Goal: Task Accomplishment & Management: Complete application form

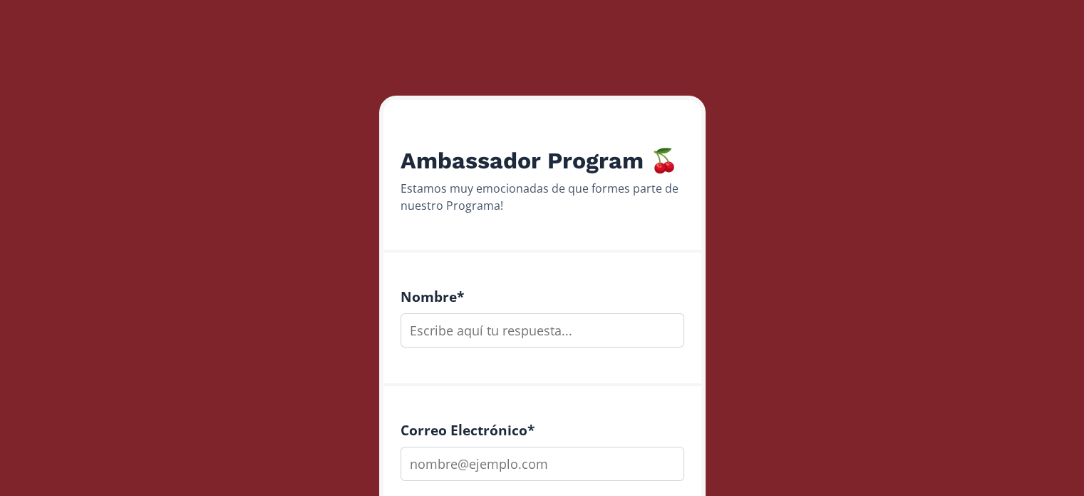
scroll to position [214, 0]
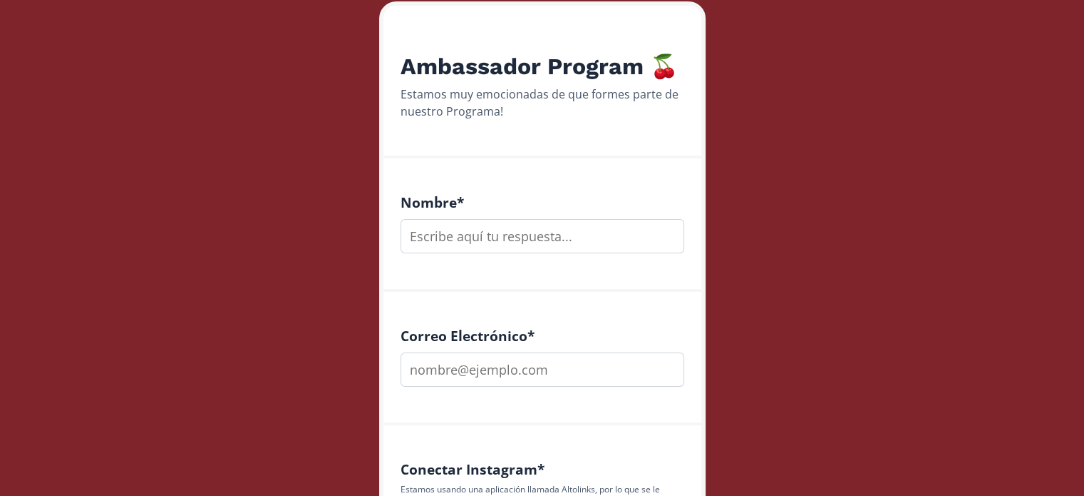
click at [543, 227] on input "text" at bounding box center [543, 236] width 284 height 34
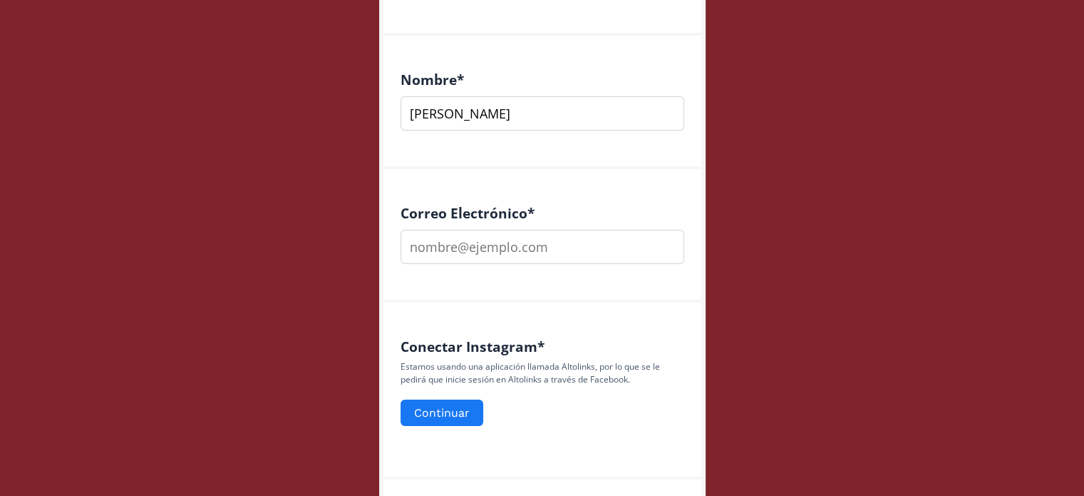
scroll to position [356, 0]
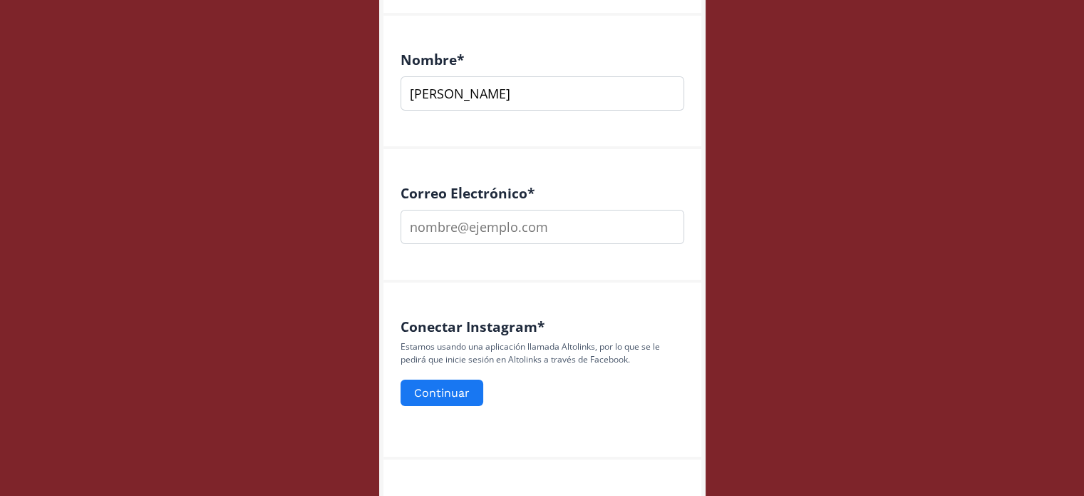
type input "[PERSON_NAME]"
click at [491, 228] on input "email" at bounding box center [543, 227] width 284 height 34
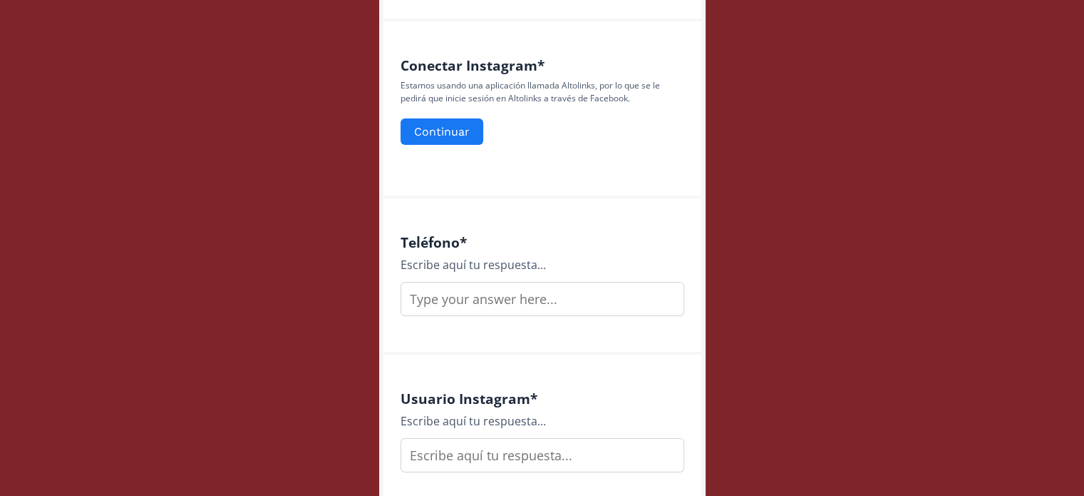
scroll to position [642, 0]
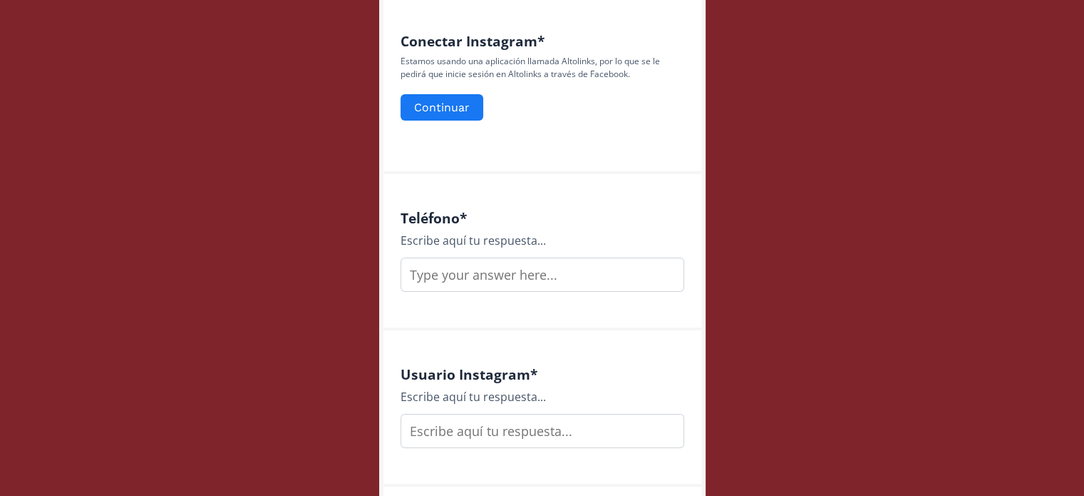
type input "[EMAIL_ADDRESS][PERSON_NAME][DOMAIN_NAME]"
click at [473, 273] on input "text" at bounding box center [543, 274] width 284 height 34
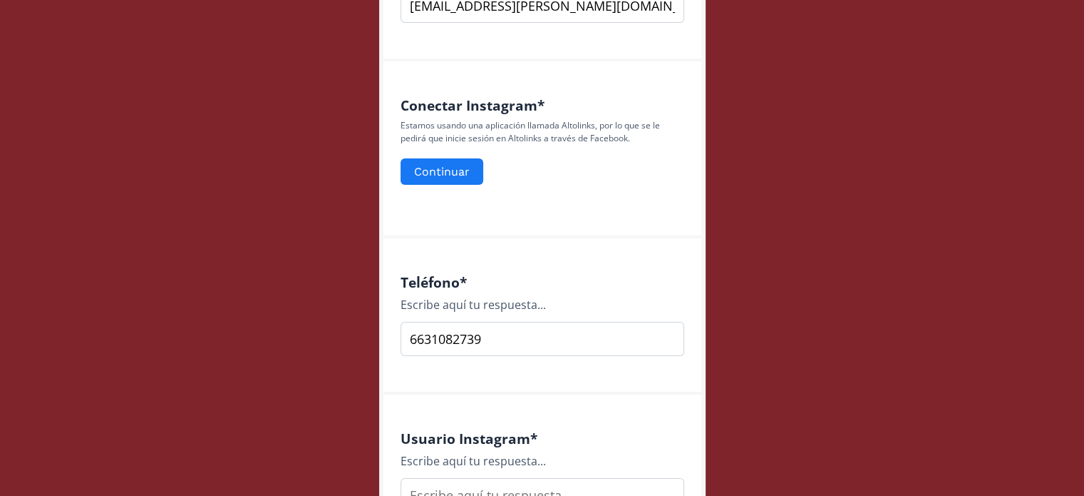
scroll to position [570, 0]
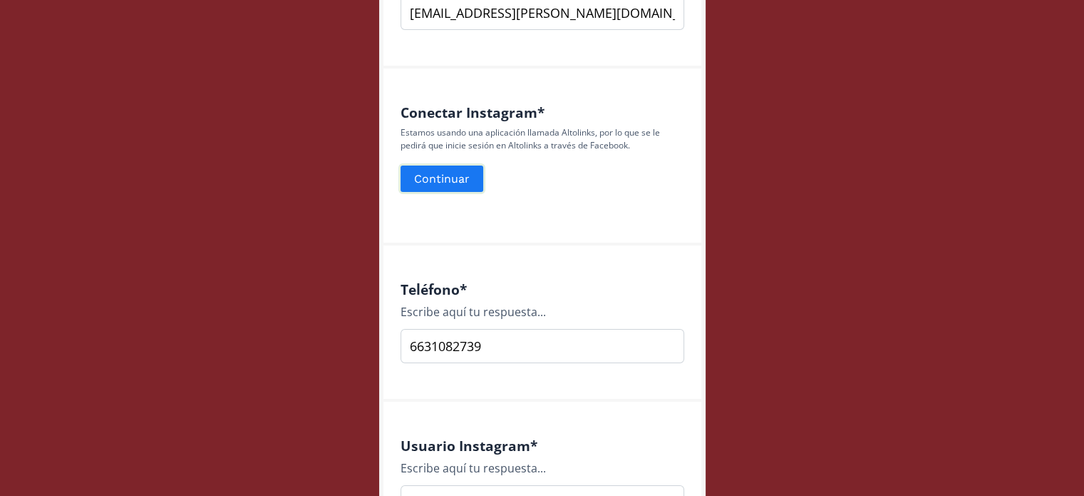
type input "6631082739"
click at [449, 176] on button "Continuar" at bounding box center [442, 178] width 87 height 31
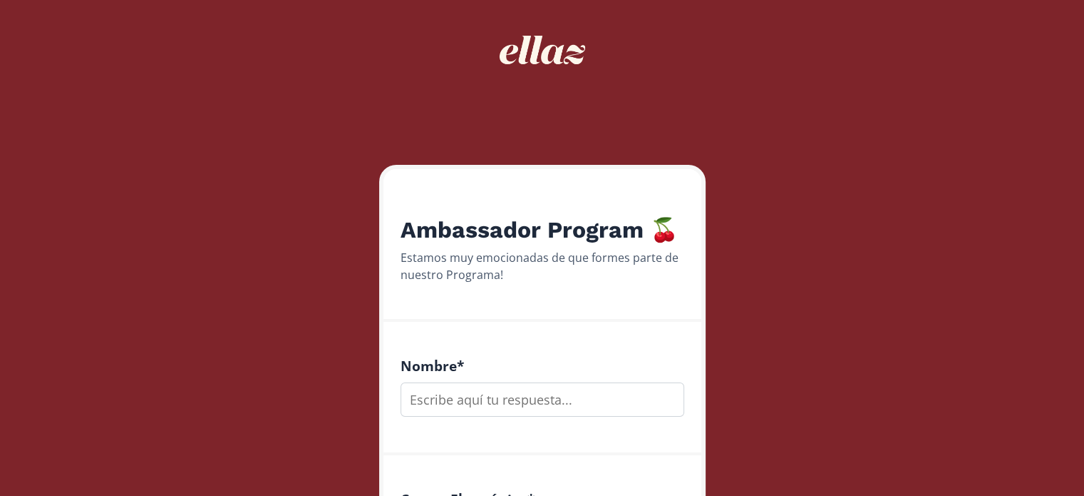
scroll to position [285, 0]
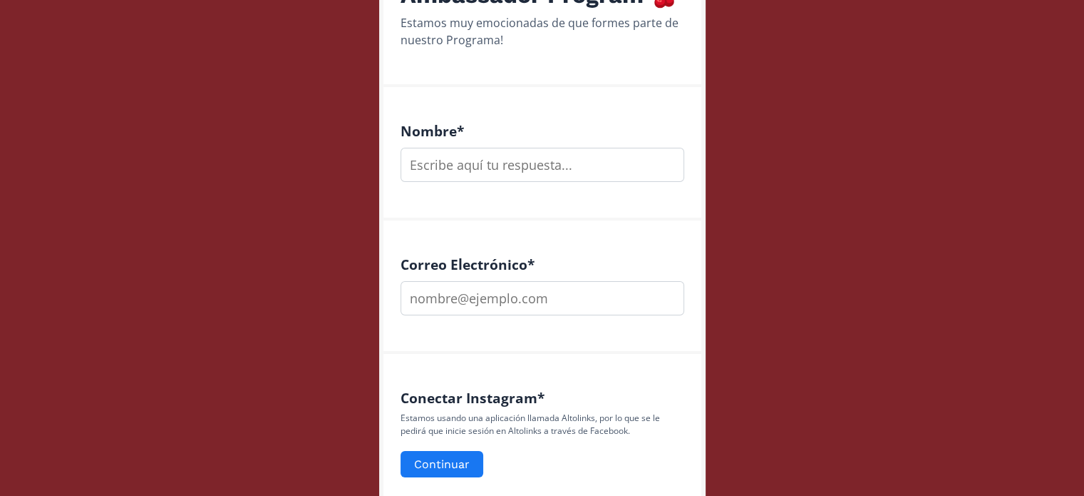
click at [531, 150] on input "text" at bounding box center [543, 165] width 284 height 34
click at [533, 162] on input "text" at bounding box center [543, 165] width 284 height 34
type input "[PERSON_NAME]"
click at [496, 289] on input "email" at bounding box center [543, 298] width 284 height 34
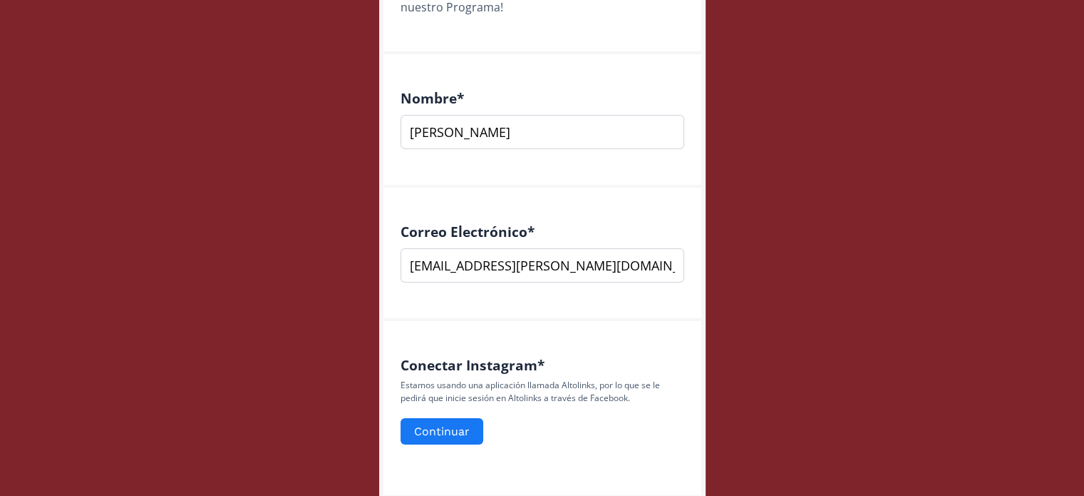
scroll to position [428, 0]
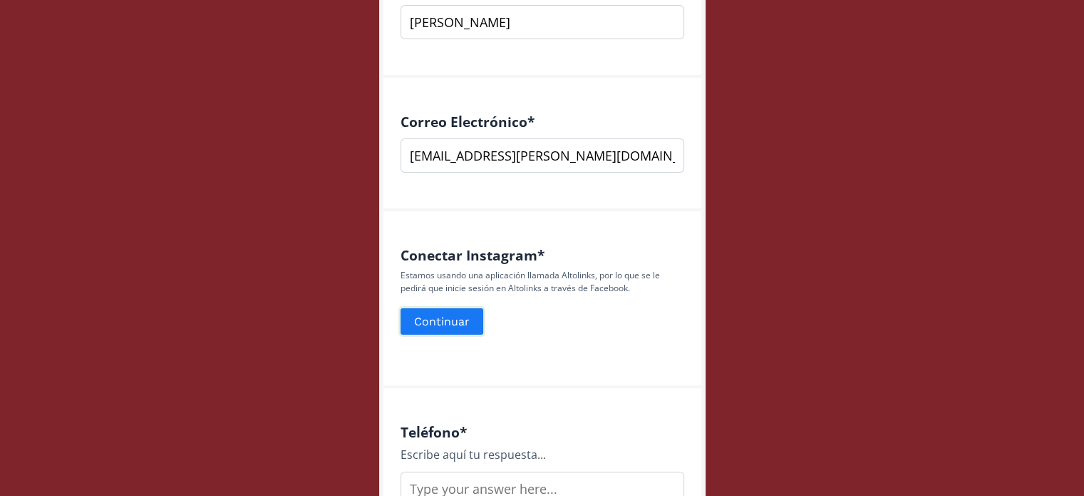
type input "[EMAIL_ADDRESS][PERSON_NAME][DOMAIN_NAME]"
click at [463, 322] on button "Continuar" at bounding box center [442, 321] width 87 height 31
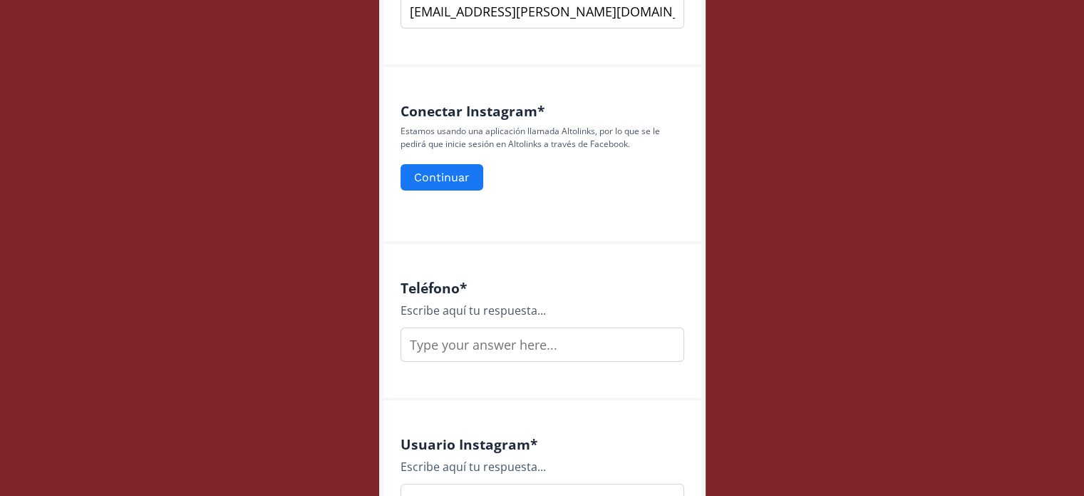
scroll to position [642, 0]
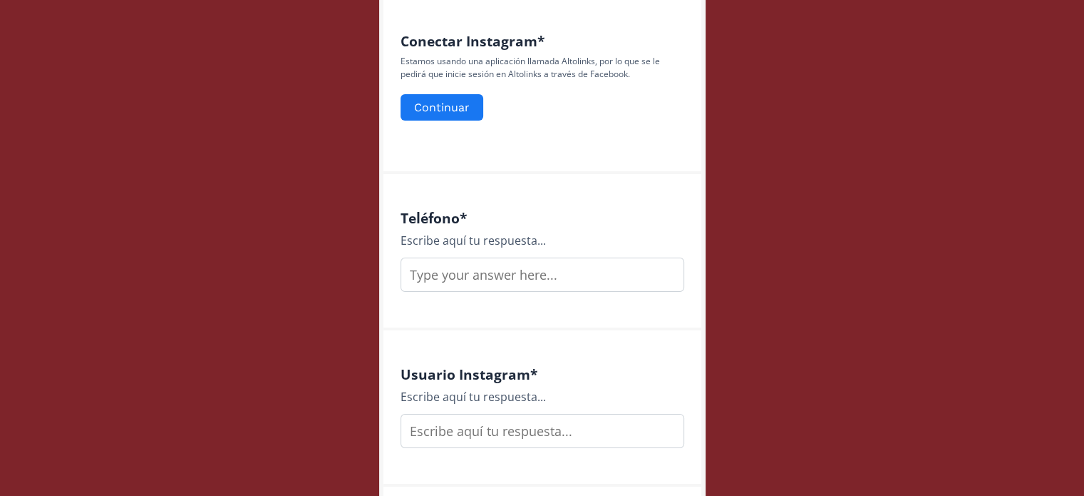
click at [502, 283] on input "text" at bounding box center [543, 274] width 284 height 34
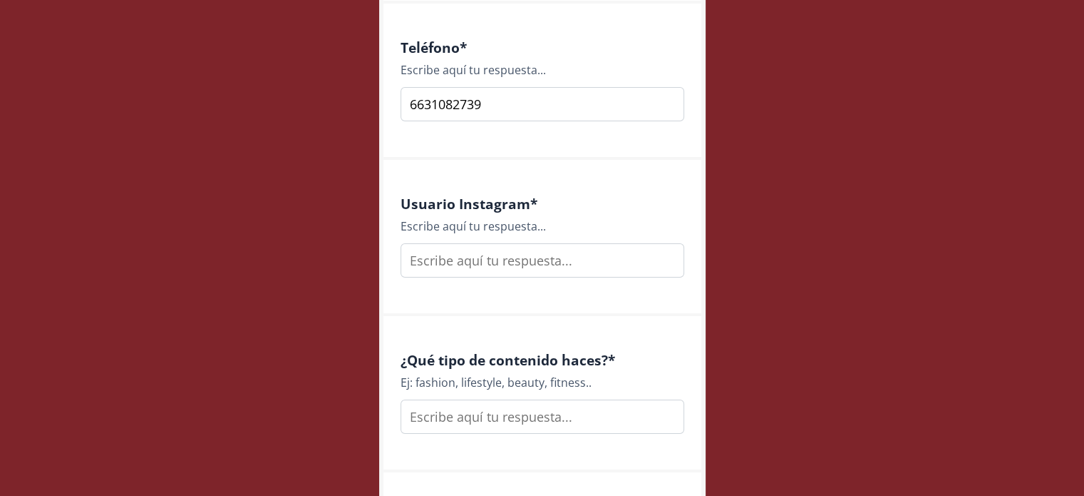
scroll to position [856, 0]
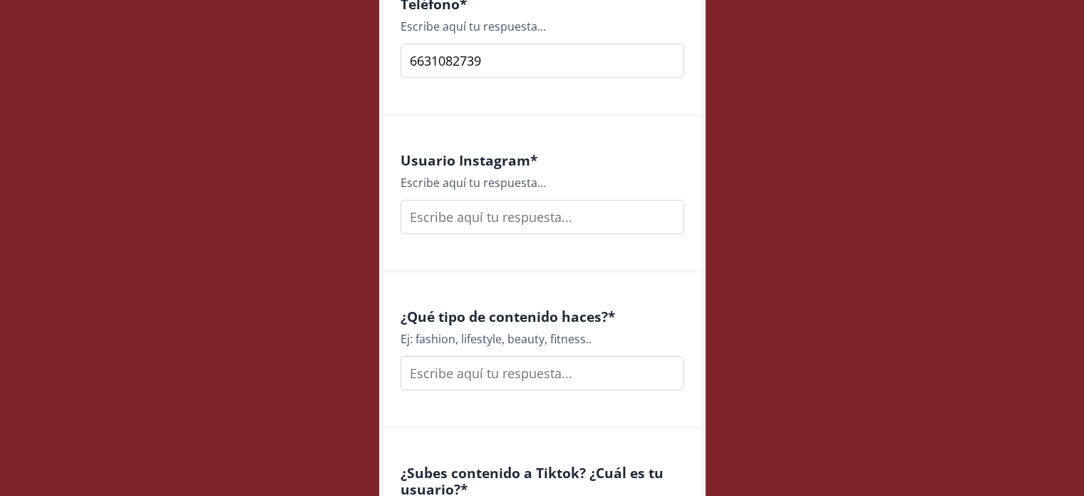
type input "6631082739"
click at [520, 219] on input "text" at bounding box center [543, 217] width 284 height 34
click at [504, 215] on input "text" at bounding box center [543, 217] width 284 height 34
paste input "anggiegarciastylist"
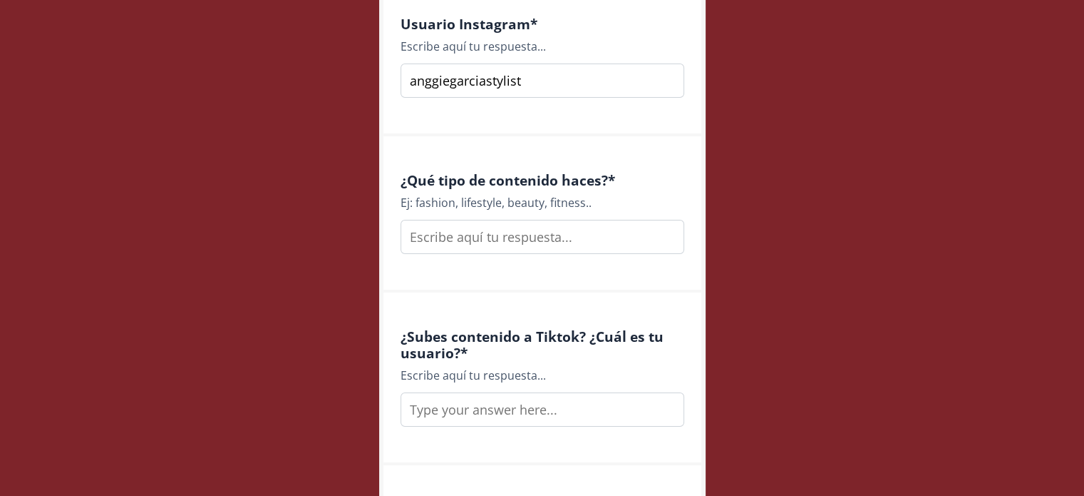
scroll to position [998, 0]
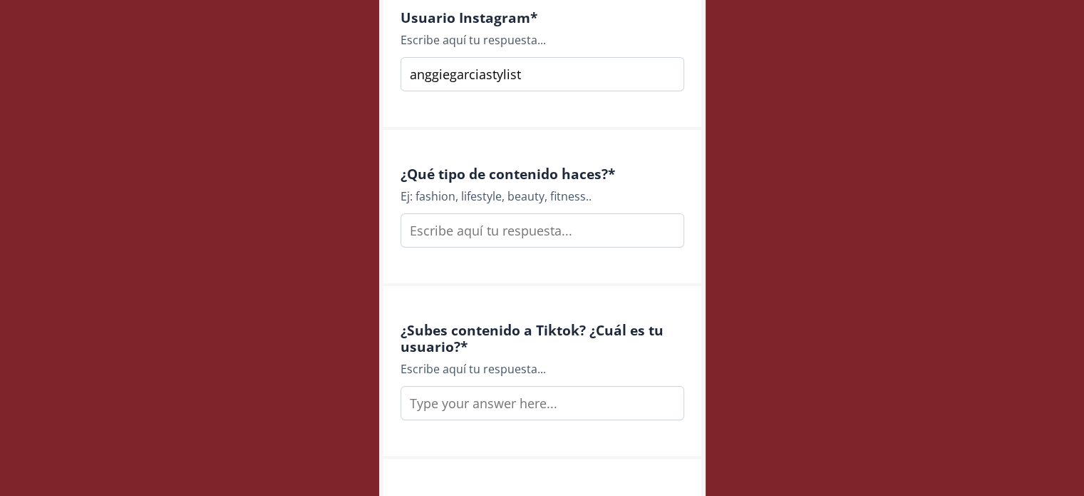
type input "anggiegarciastylist"
click at [498, 233] on input "text" at bounding box center [543, 230] width 284 height 34
type input "F"
drag, startPoint x: 414, startPoint y: 194, endPoint x: 541, endPoint y: 197, distance: 127.7
click at [541, 197] on div "Ej: fashion, lifestyle, beauty, fitness.." at bounding box center [543, 196] width 284 height 17
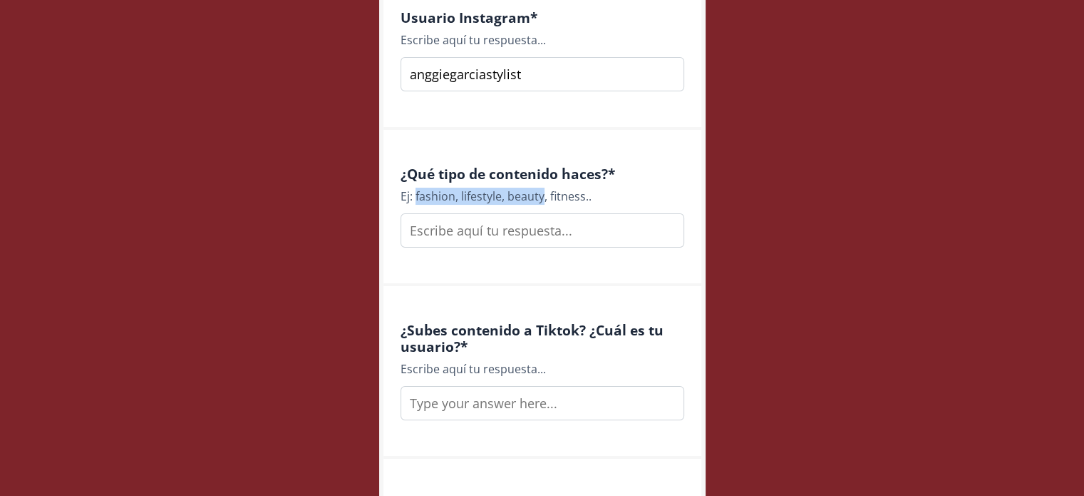
copy div "fashion, lifestyle, beauty"
click at [480, 227] on input "text" at bounding box center [543, 230] width 284 height 34
paste input "fashion, lifestyle, beauty"
type input "fashion, lifestyle, beauty"
click at [524, 282] on div "¿Qué tipo de contenido haces? * Ej: fashion, lifestyle, beauty, fitness.. fashi…" at bounding box center [543, 208] width 318 height 156
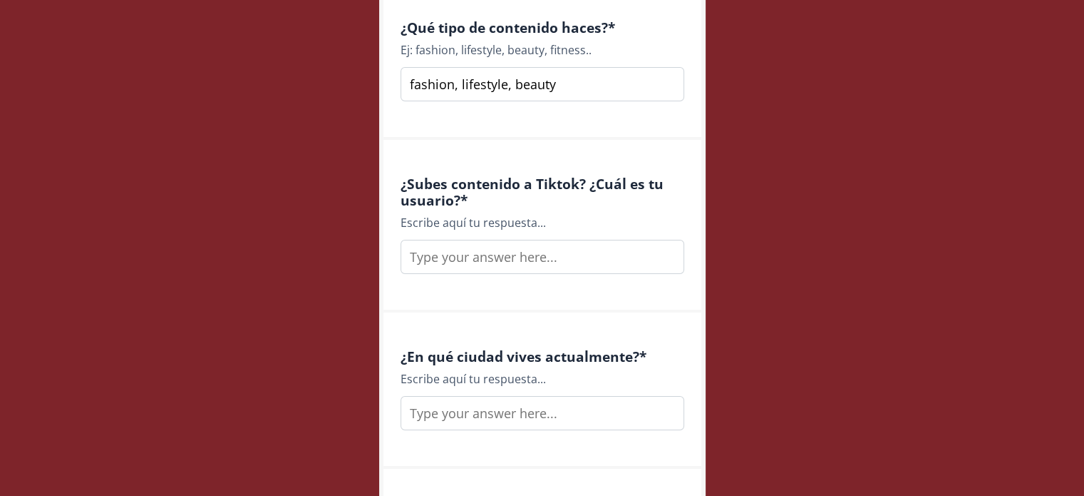
scroll to position [1212, 0]
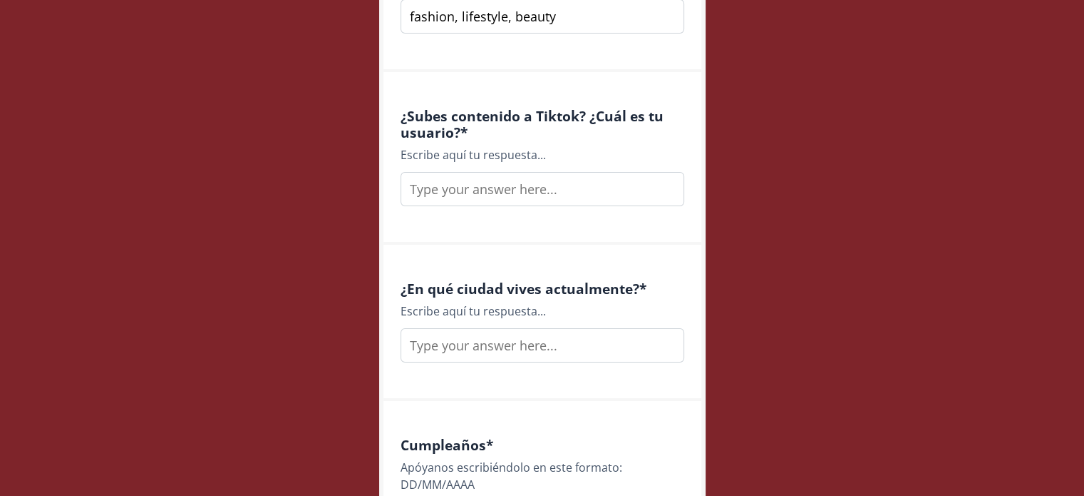
click at [515, 189] on input "text" at bounding box center [543, 189] width 284 height 34
paste input "@anggiegarciac"
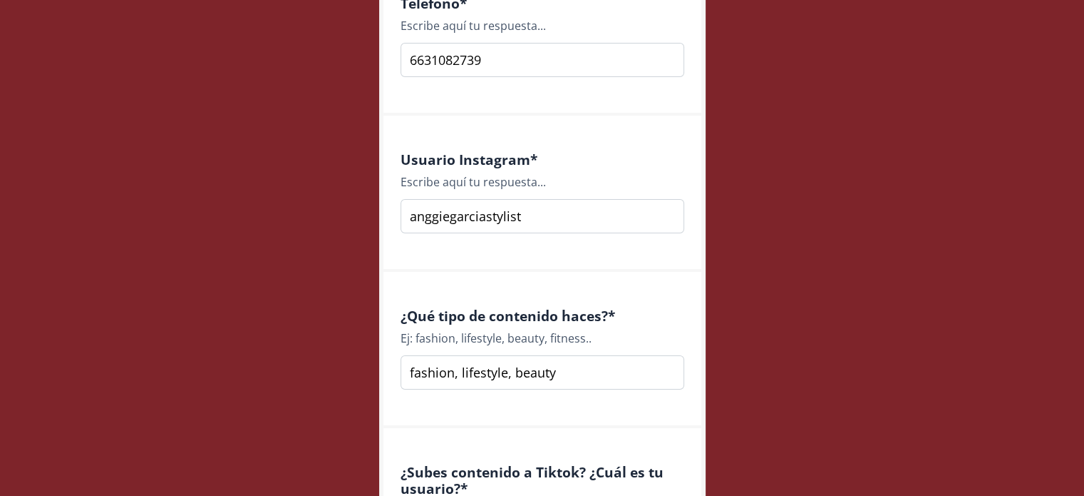
scroll to position [856, 0]
click at [412, 217] on input "anggiegarciastylist" at bounding box center [543, 217] width 284 height 34
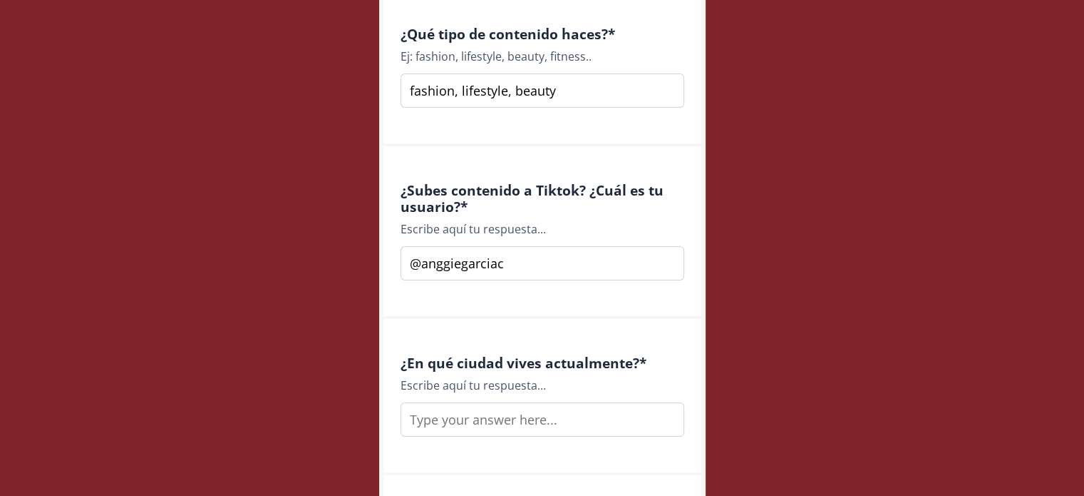
scroll to position [1141, 0]
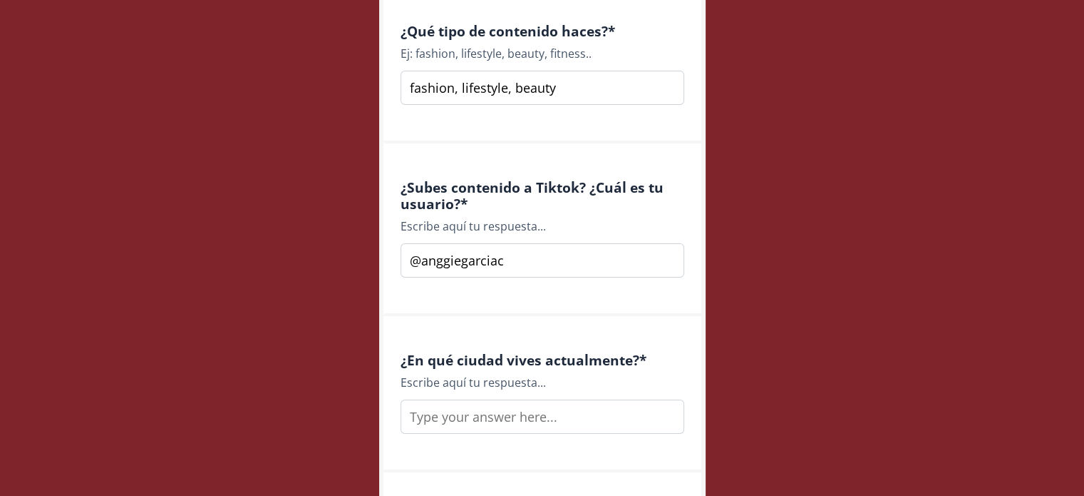
click at [421, 257] on input "@anggiegarciac" at bounding box center [543, 260] width 284 height 34
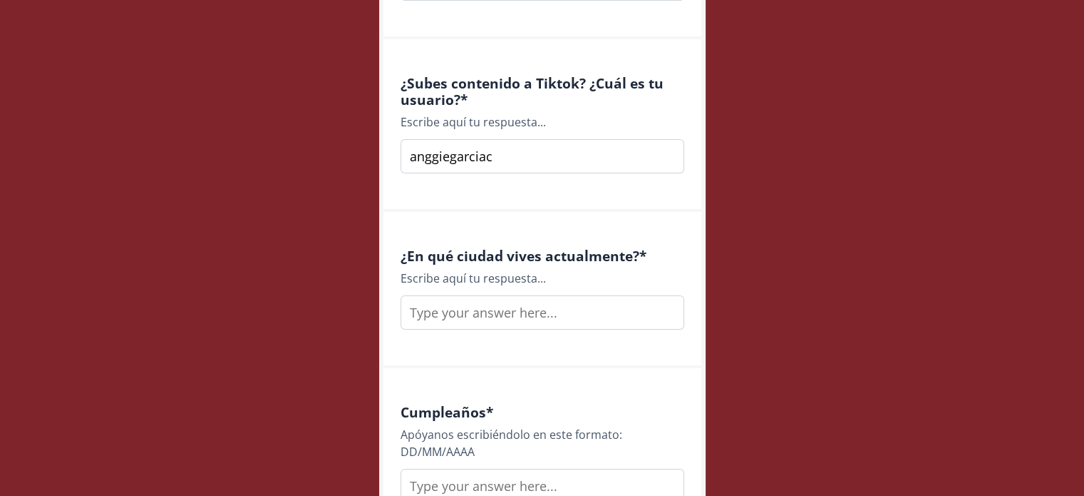
scroll to position [1283, 0]
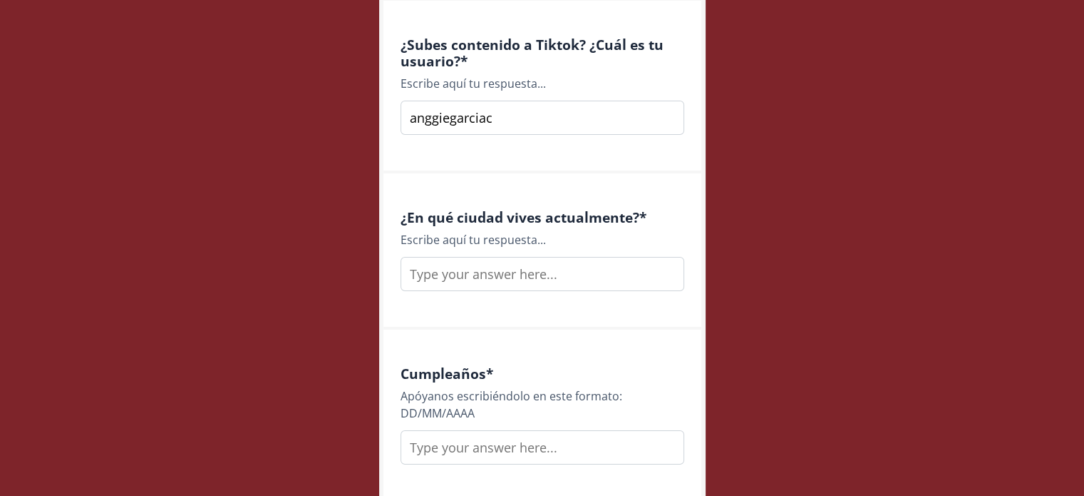
type input "anggiegarciac"
click at [494, 287] on input "text" at bounding box center [543, 274] width 284 height 34
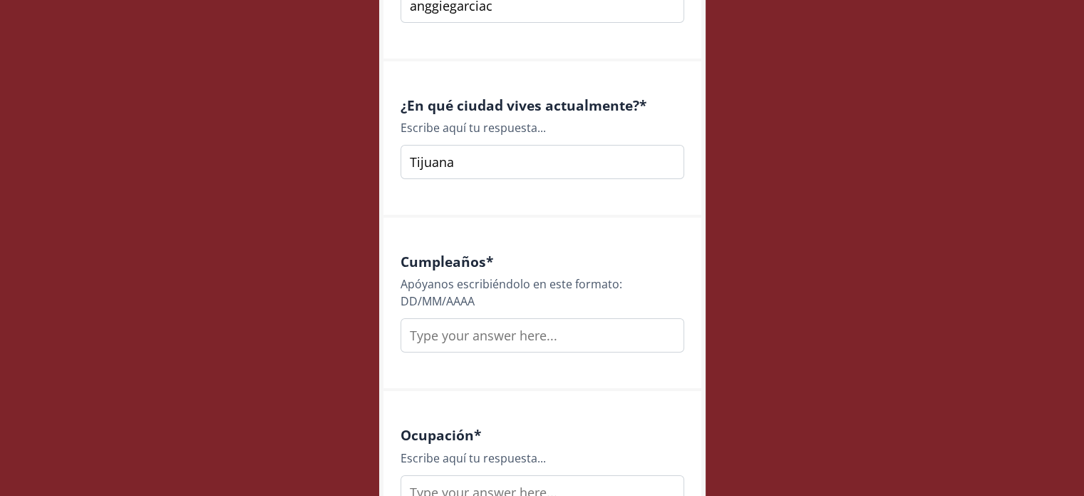
scroll to position [1426, 0]
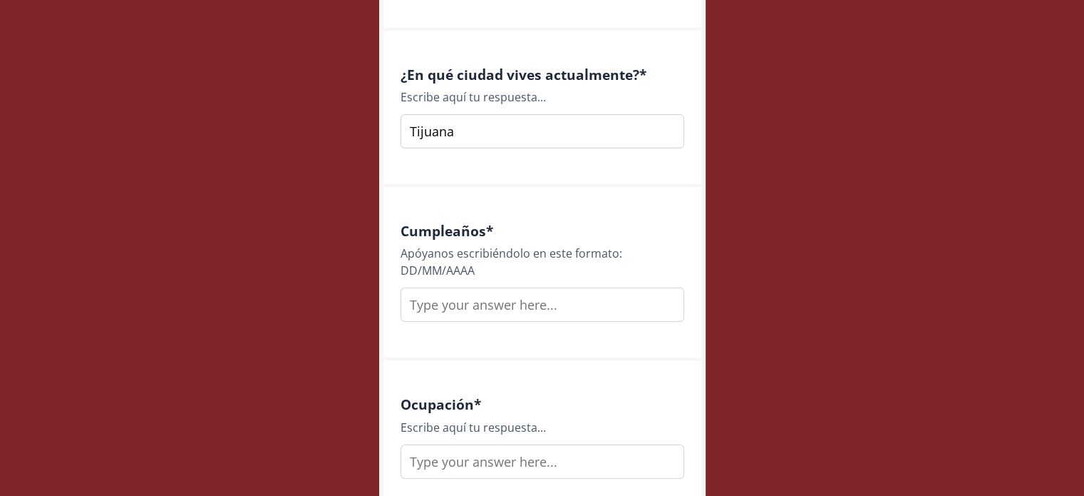
type input "Tijuana"
click at [441, 310] on input "text" at bounding box center [543, 304] width 284 height 34
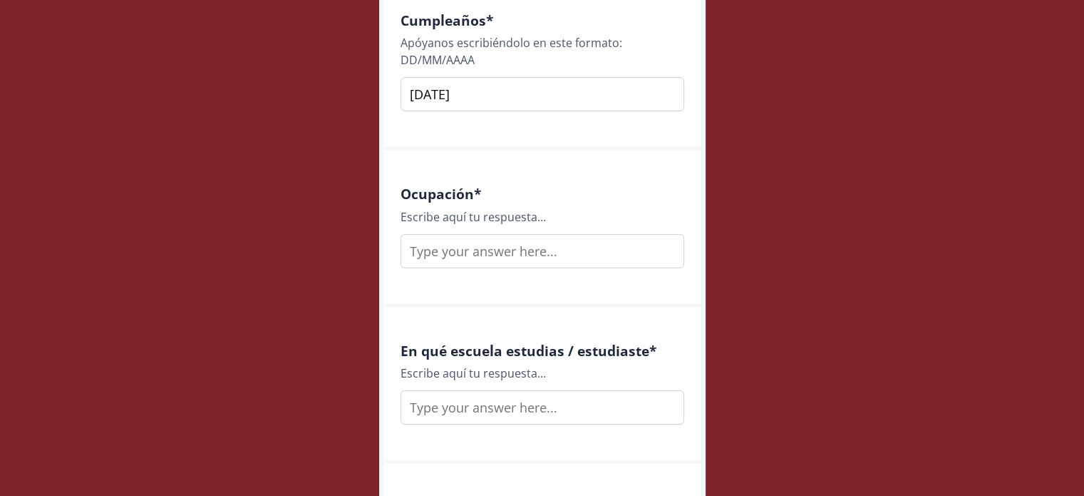
scroll to position [1711, 0]
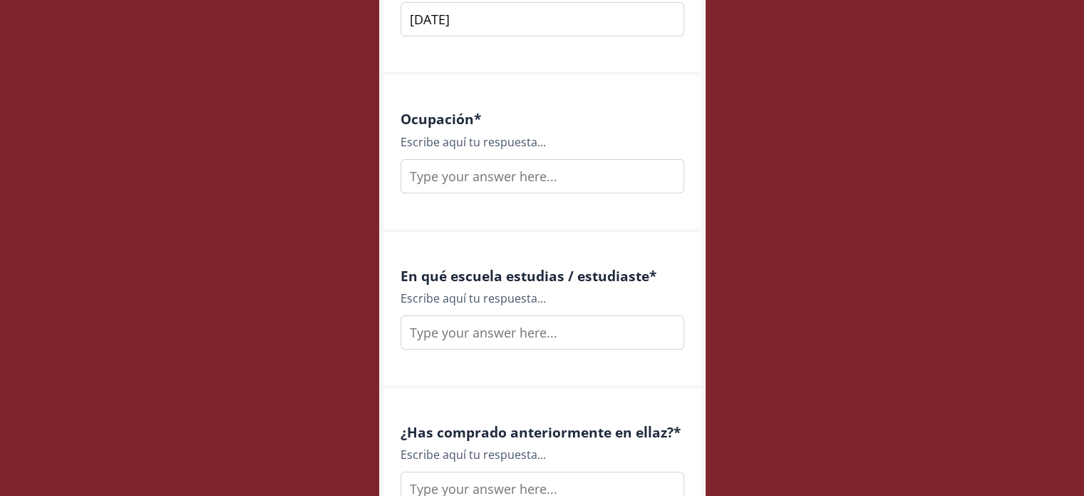
type input "27/02/1997"
click at [476, 171] on input "text" at bounding box center [543, 176] width 284 height 34
type input "I"
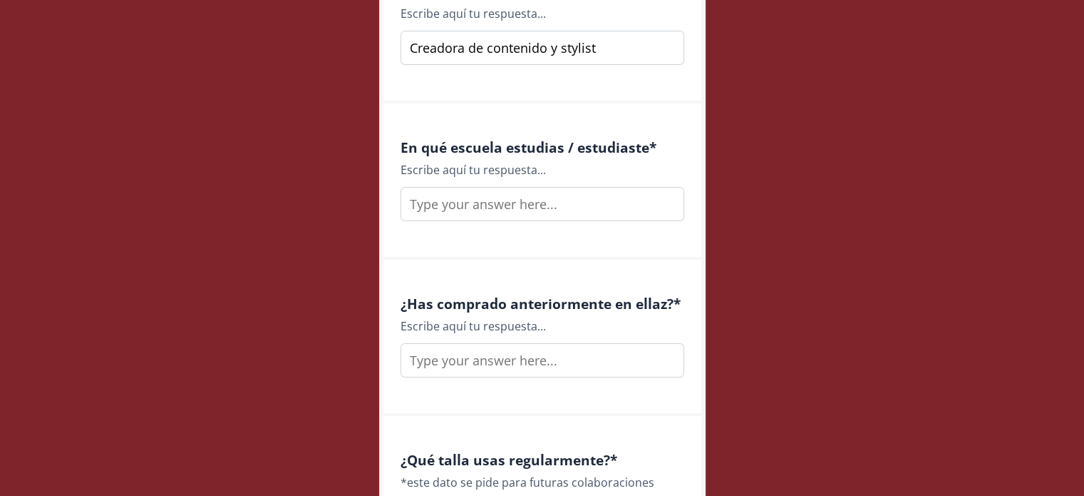
scroll to position [1854, 0]
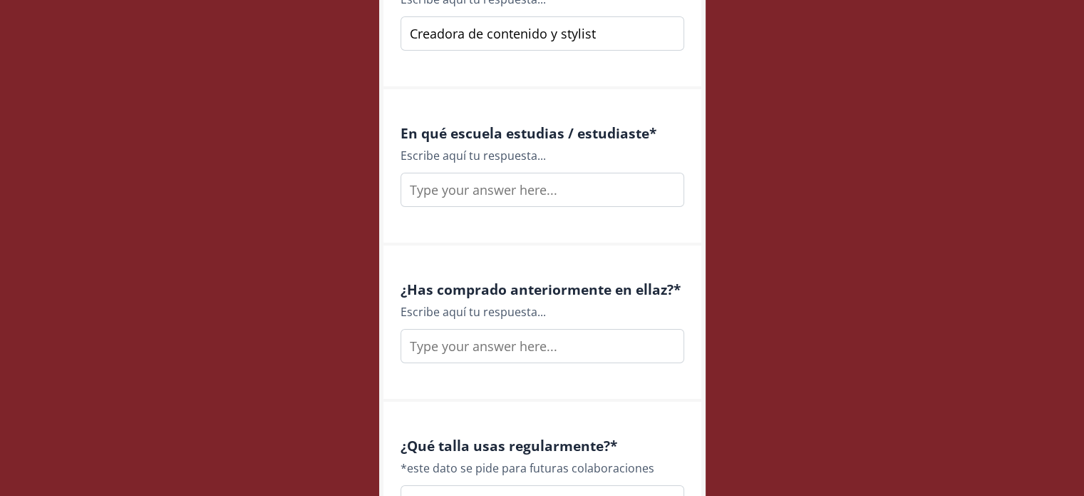
type input "Creadora de contenido y stylist"
click at [581, 185] on input "text" at bounding box center [543, 190] width 284 height 34
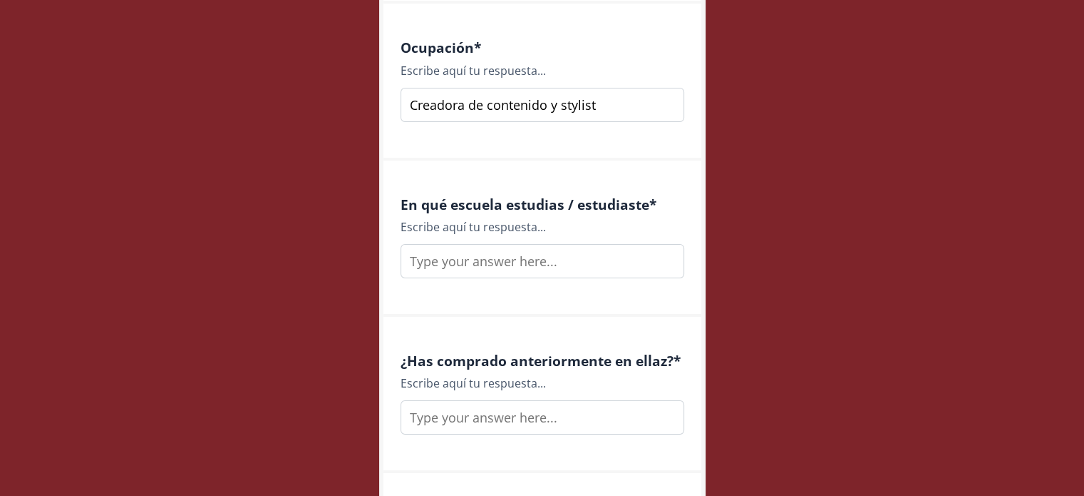
scroll to position [1782, 0]
click at [486, 260] on input "Universidad industrial de Santander -" at bounding box center [543, 261] width 284 height 34
click at [643, 253] on input "Universidad Industrial de Santander -" at bounding box center [543, 261] width 284 height 34
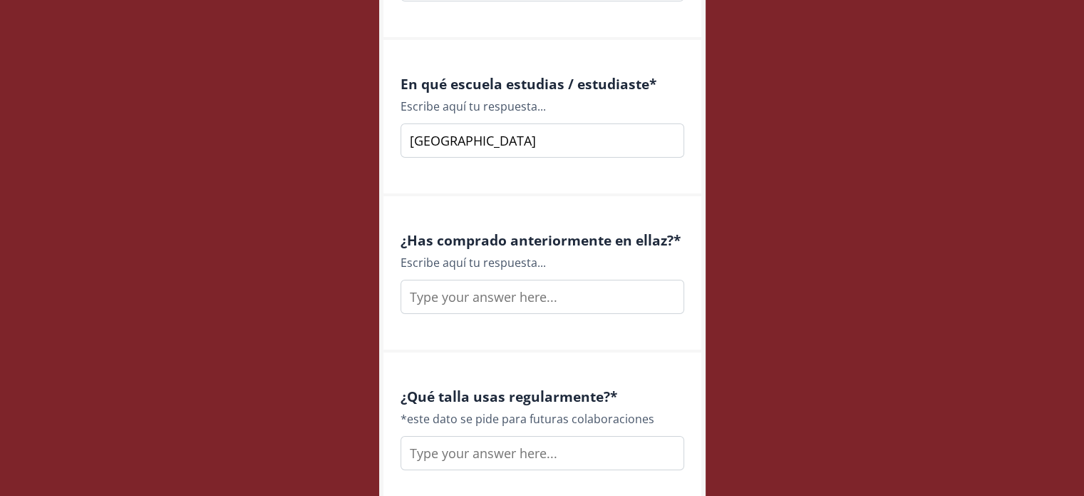
scroll to position [1925, 0]
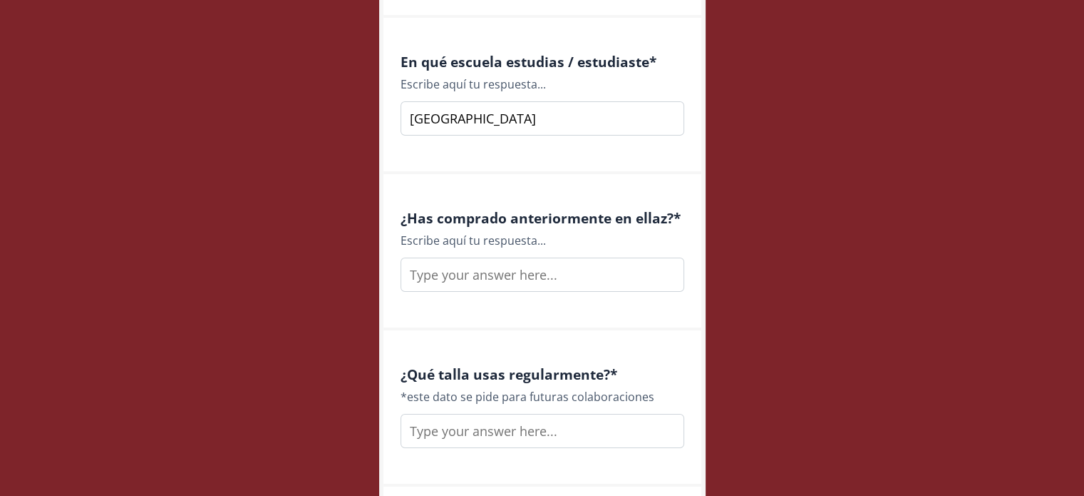
type input "Universidad Industrial de Santander"
click at [629, 270] on input "text" at bounding box center [543, 274] width 284 height 34
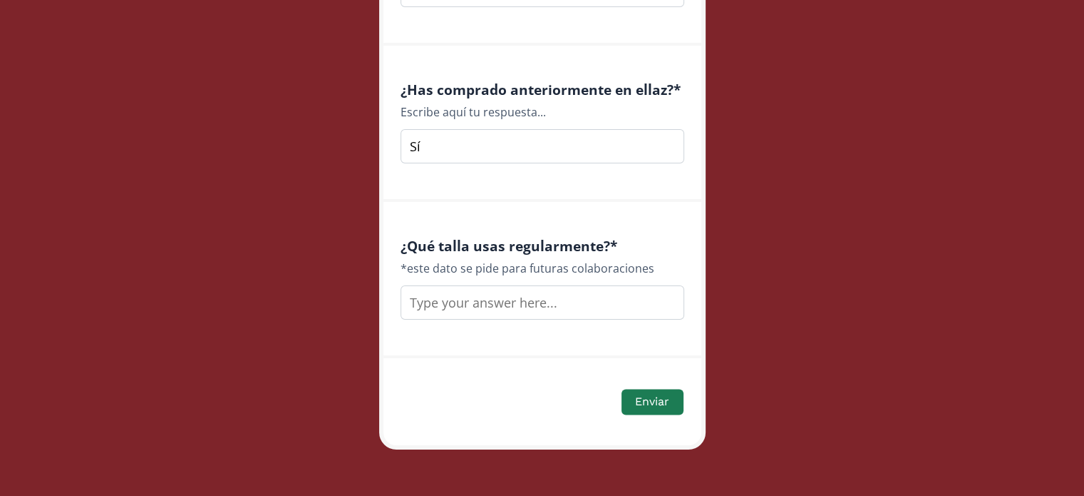
scroll to position [2056, 0]
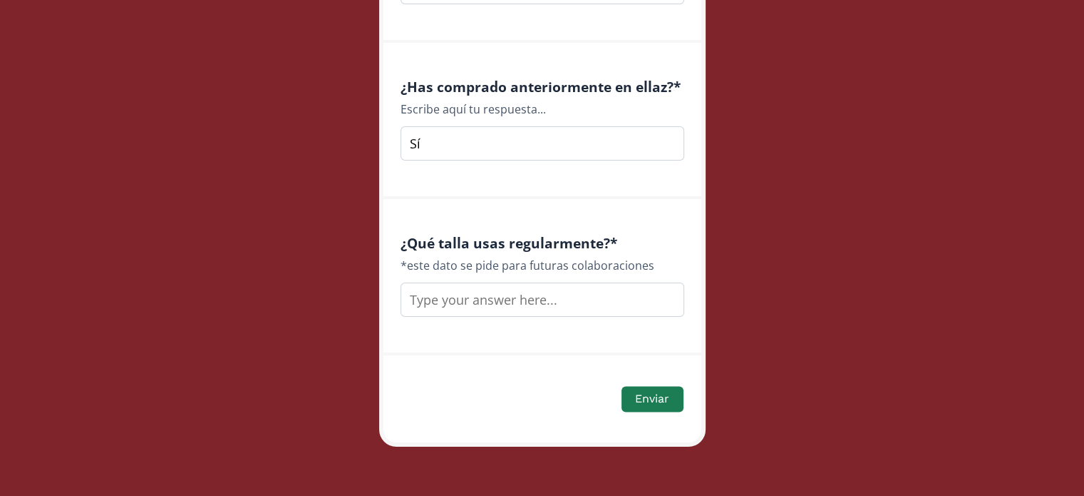
type input "Sí"
click at [612, 298] on input "text" at bounding box center [543, 299] width 284 height 34
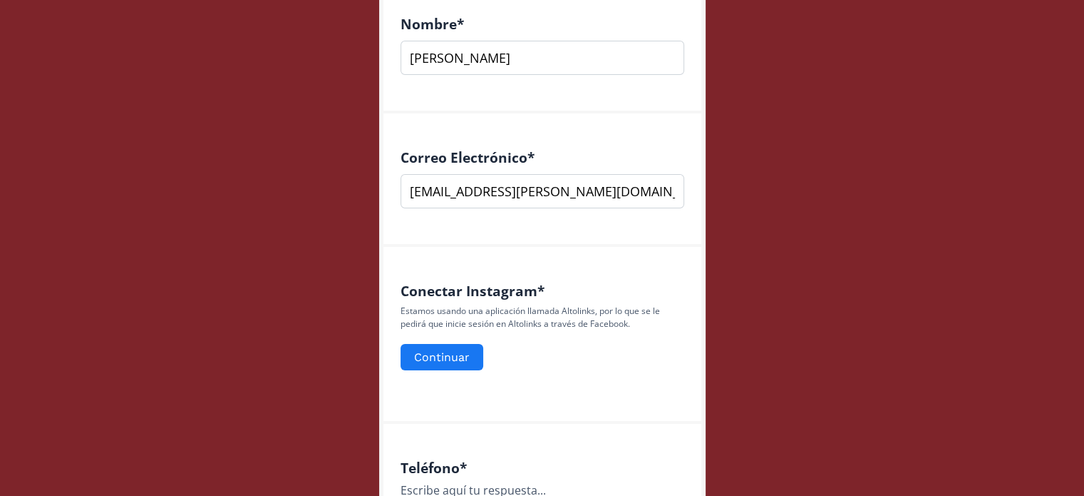
scroll to position [416, 0]
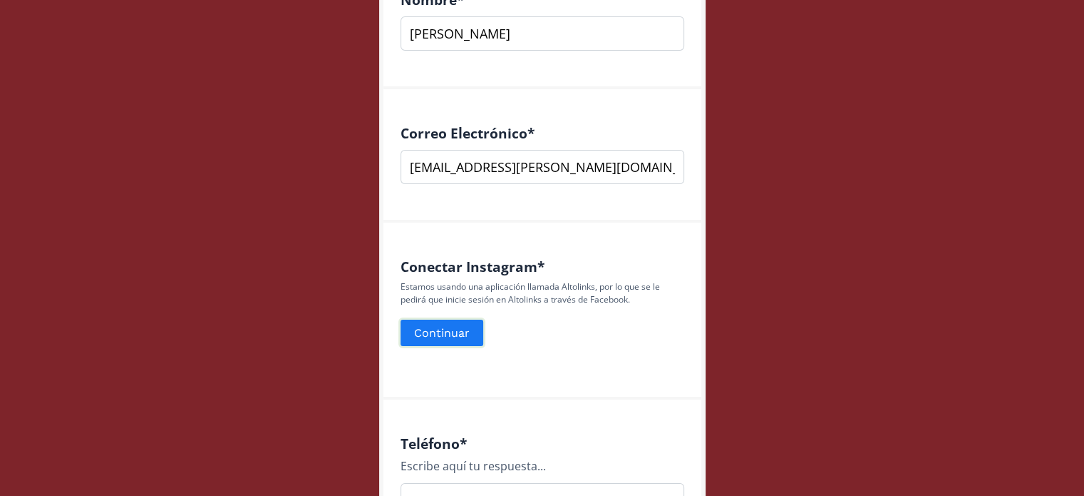
type input "M"
drag, startPoint x: 448, startPoint y: 337, endPoint x: 406, endPoint y: 334, distance: 41.5
click at [406, 334] on button "Continuar" at bounding box center [442, 332] width 87 height 31
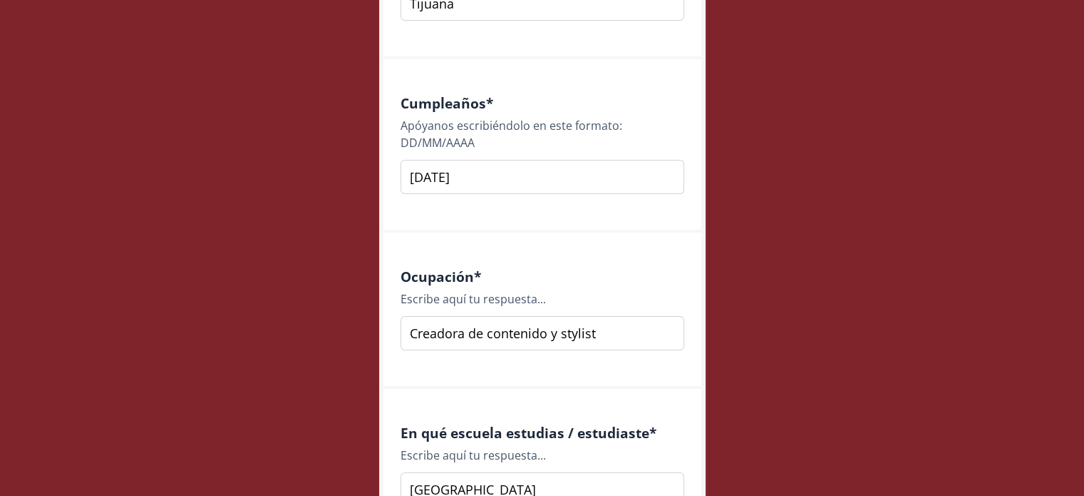
scroll to position [1569, 0]
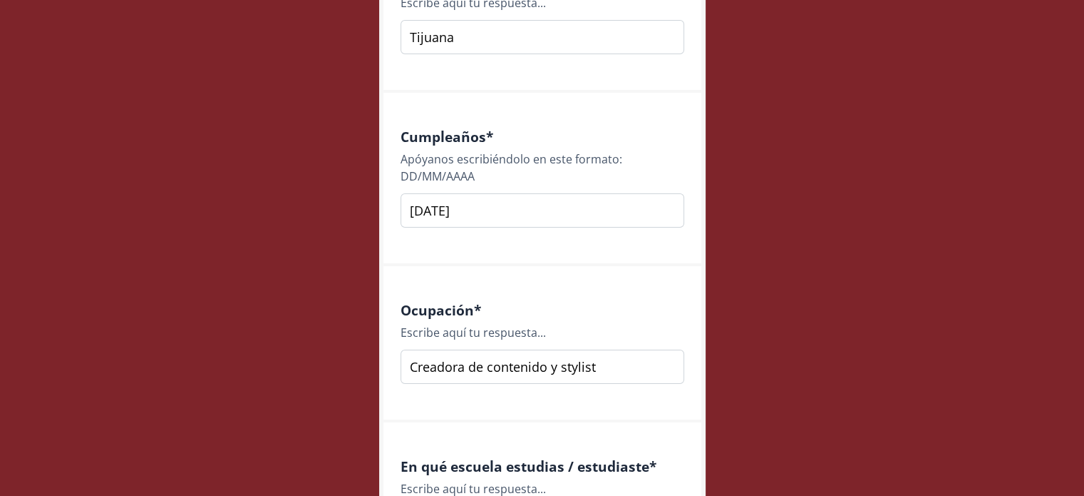
click at [459, 43] on input "Tijuana" at bounding box center [543, 37] width 284 height 34
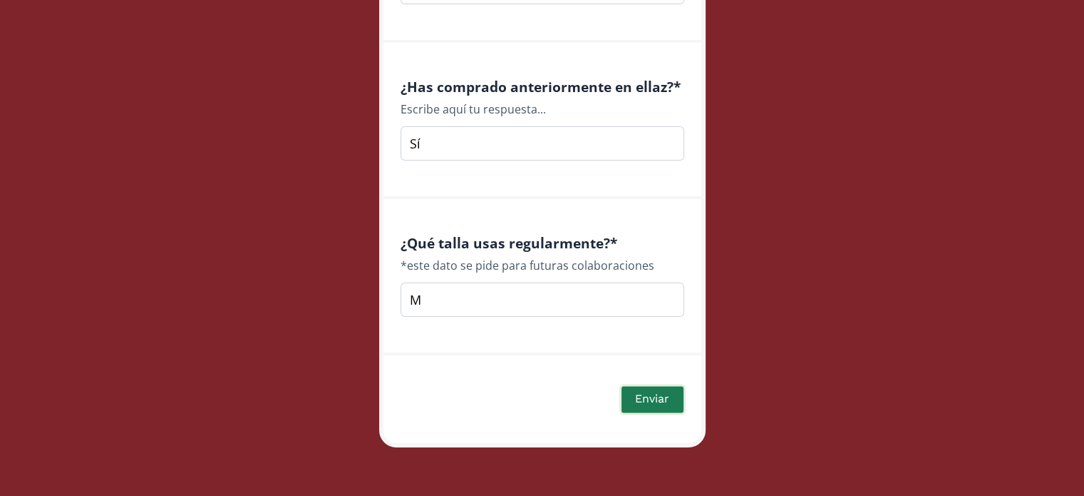
scroll to position [2103, 0]
type input "Tijuana-CDMX"
click at [650, 396] on button "Enviar" at bounding box center [653, 399] width 66 height 31
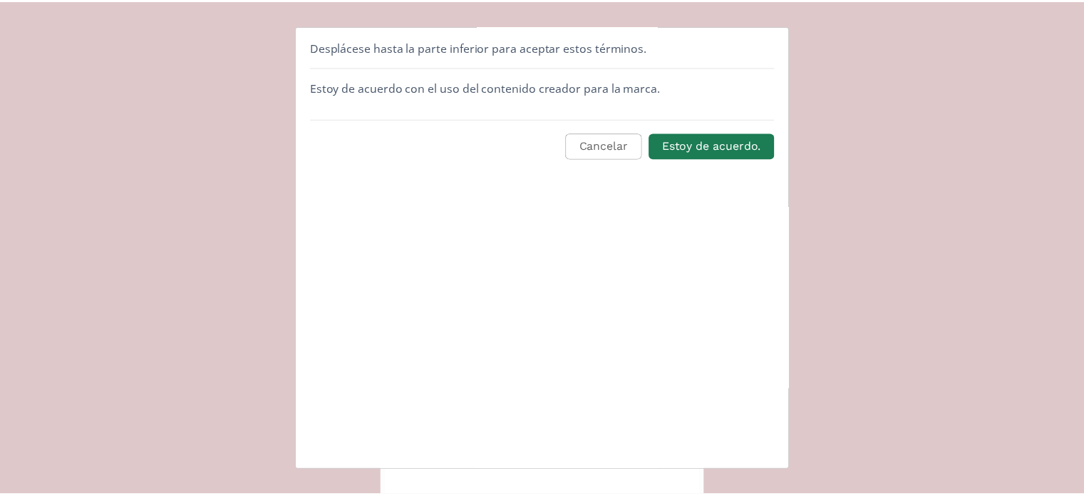
scroll to position [0, 0]
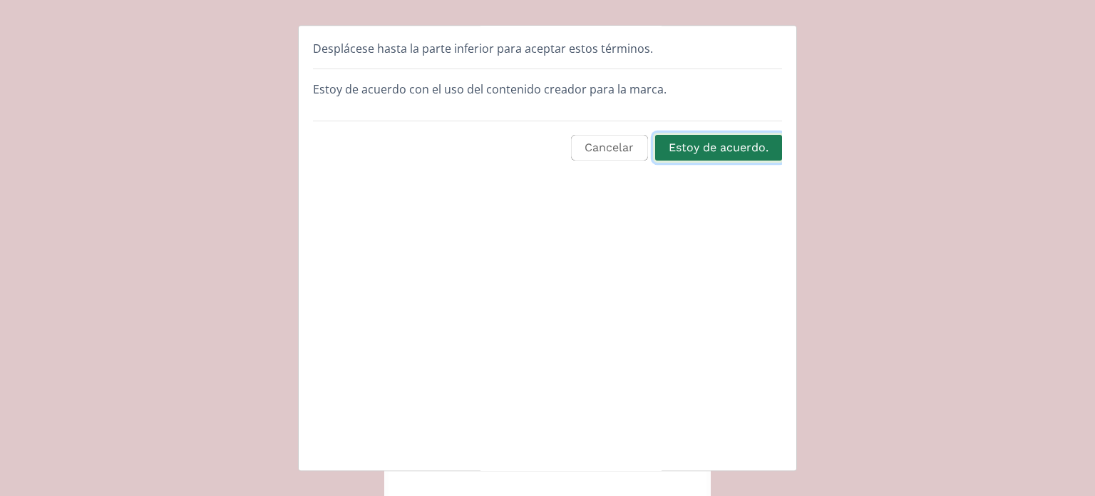
click at [700, 150] on button "Estoy de acuerdo." at bounding box center [718, 148] width 131 height 31
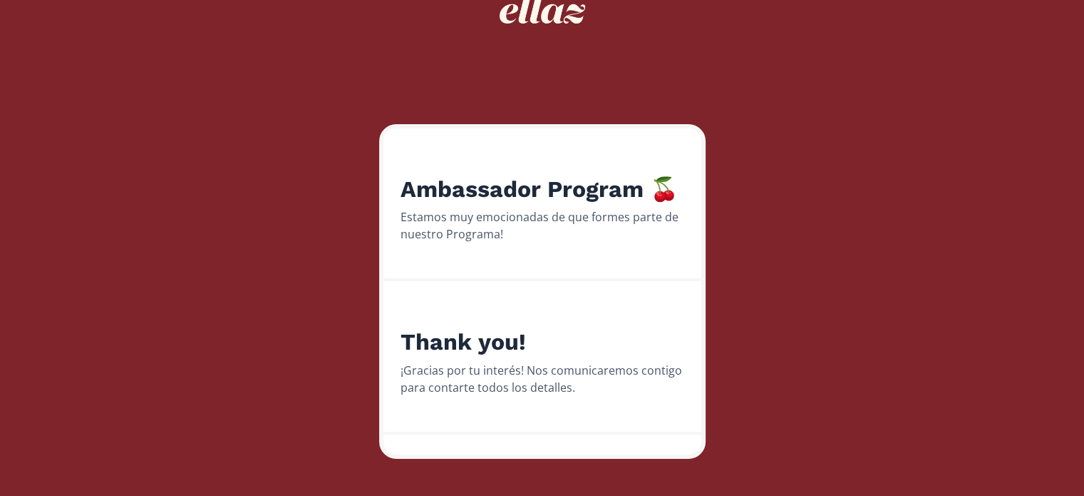
scroll to position [103, 0]
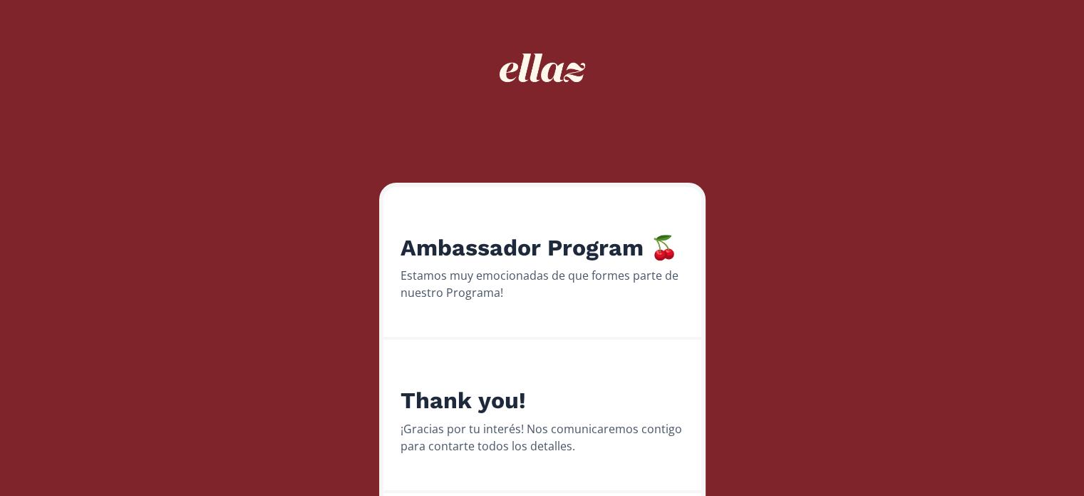
scroll to position [0, 0]
